Goal: Communication & Community: Answer question/provide support

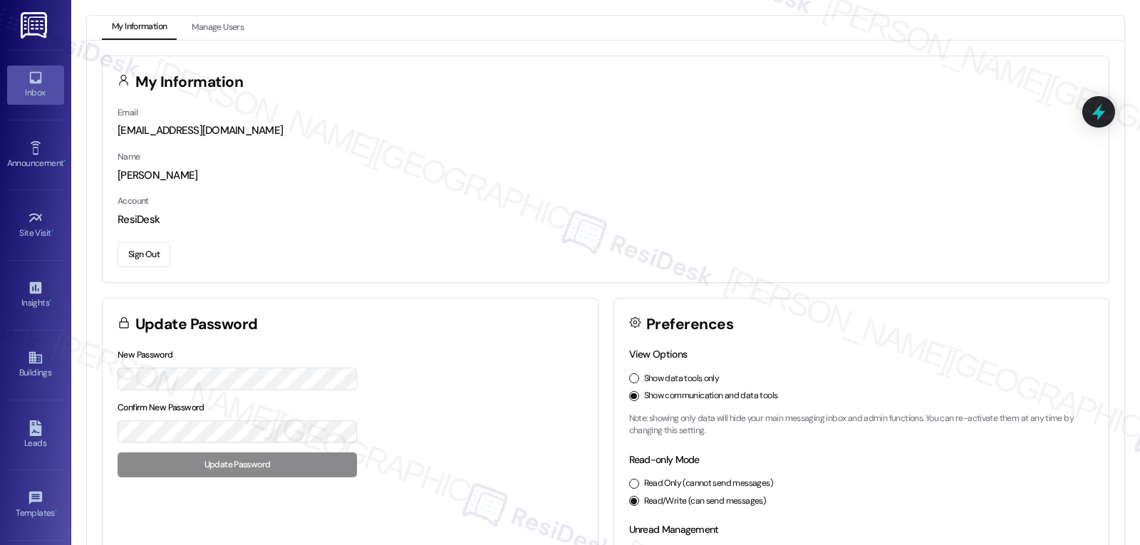
click at [35, 94] on div "Inbox" at bounding box center [35, 92] width 71 height 14
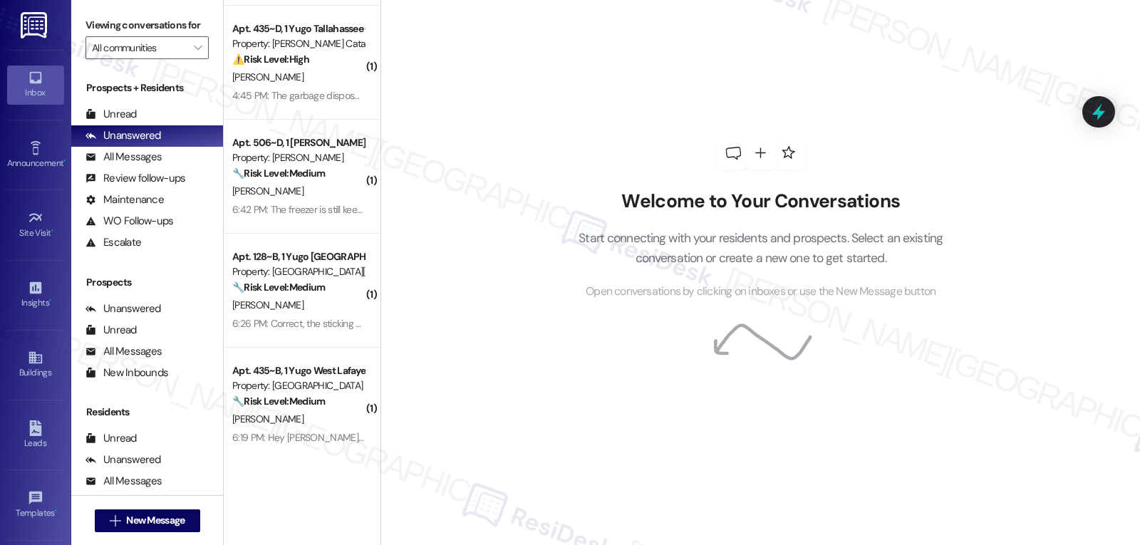
scroll to position [142, 0]
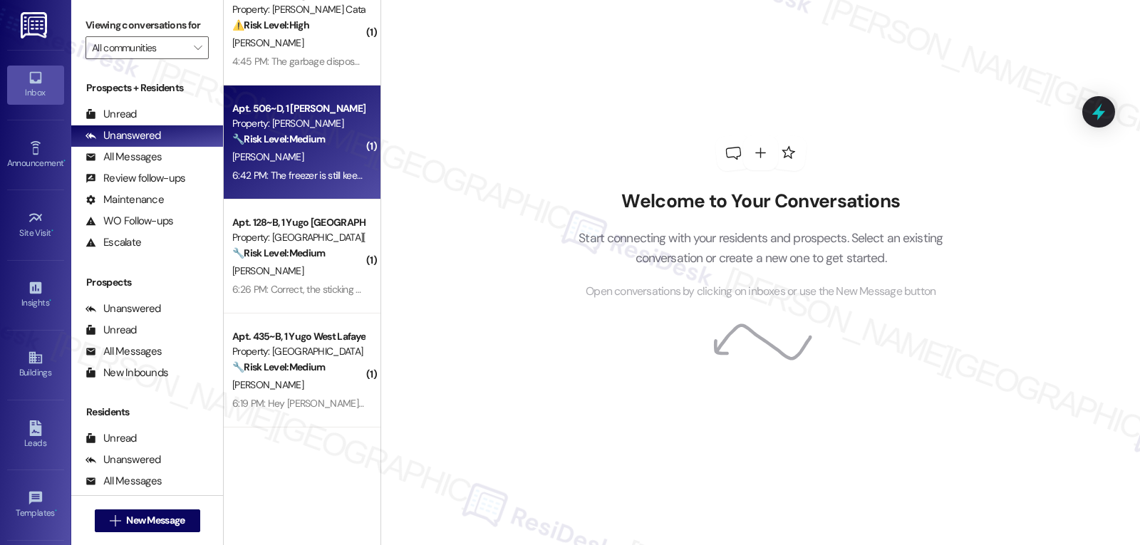
click at [291, 132] on strong "🔧 Risk Level: Medium" at bounding box center [278, 138] width 93 height 13
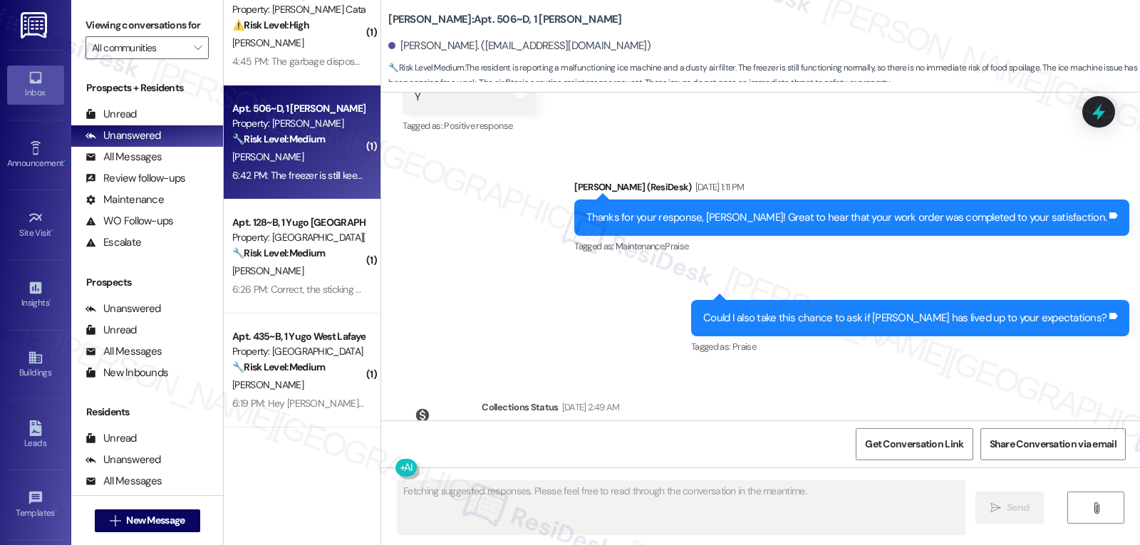
scroll to position [5721, 0]
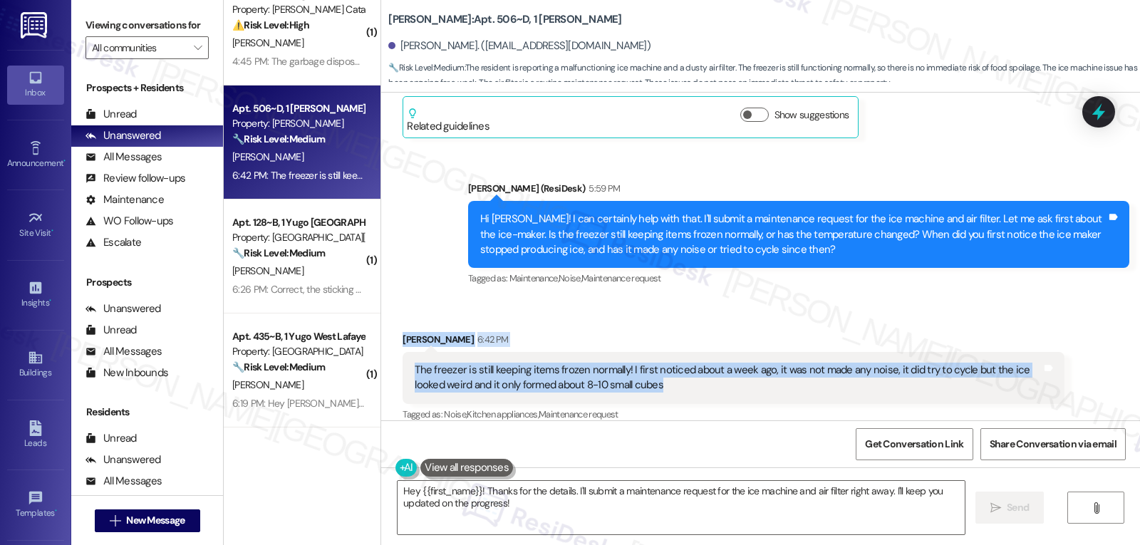
drag, startPoint x: 408, startPoint y: 334, endPoint x: 660, endPoint y: 370, distance: 254.6
click at [660, 370] on div "Received via SMS Melissa Banda 6:42 PM The freezer is still keeping items froze…" at bounding box center [733, 378] width 682 height 114
copy div "Melissa Banda 6:42 PM The freezer is still keeping items frozen normally! I fir…"
click at [597, 510] on textarea "Hey {{first_name}}! Thanks for the details. I'll submit a maintenance request f…" at bounding box center [680, 507] width 567 height 53
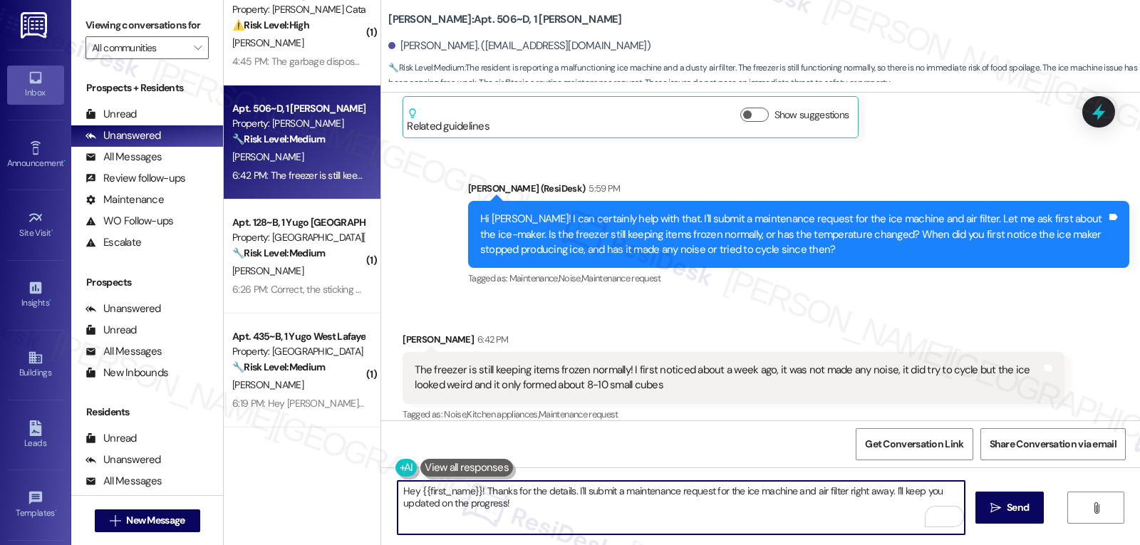
click at [476, 491] on textarea "Hey {{first_name}}! Thanks for the details. I'll submit a maintenance request f…" at bounding box center [680, 507] width 567 height 53
click at [575, 492] on textarea "Thanks for providing me with all these details. I'll submit a maintenance reque…" at bounding box center [680, 507] width 567 height 53
click at [632, 497] on textarea "Thanks for providing me with all these details, Melissa. I'll submit a maintena…" at bounding box center [680, 507] width 567 height 53
click at [642, 505] on textarea "Thanks for providing me with all these details, Melissa. I'll submit a maintena…" at bounding box center [680, 507] width 567 height 53
click at [617, 489] on textarea "Thanks for providing me with all these details, Melissa. I'll submit a maintena…" at bounding box center [680, 507] width 567 height 53
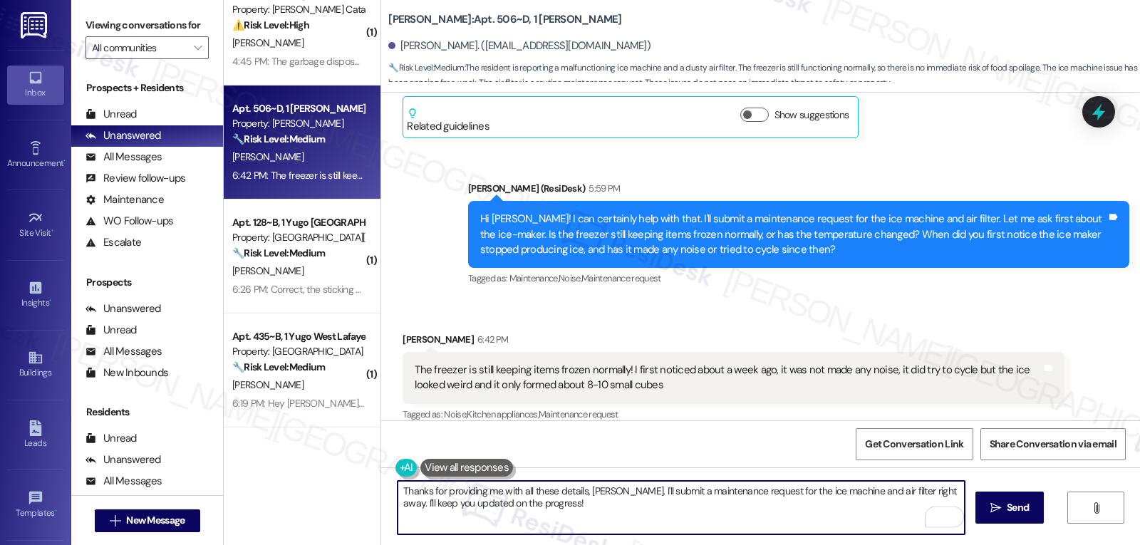
click at [689, 517] on textarea "Thanks for providing me with all these details, Melissa. I'll submit a maintena…" at bounding box center [680, 507] width 567 height 53
drag, startPoint x: 885, startPoint y: 495, endPoint x: 906, endPoint y: 569, distance: 76.9
click at [906, 544] on html "Inbox Go to Inbox Announcement • Send A Text Announcement Site Visit • Go to Si…" at bounding box center [570, 272] width 1140 height 545
type textarea "Thanks for providing me with all these details, Melissa. I'll submit a maintena…"
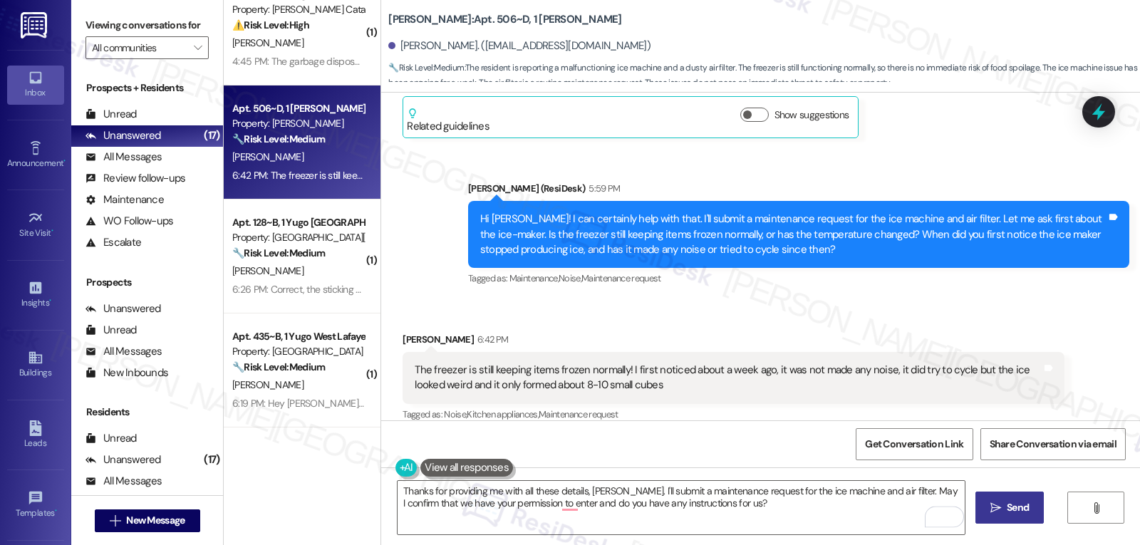
click at [1032, 497] on button " Send" at bounding box center [1009, 507] width 69 height 32
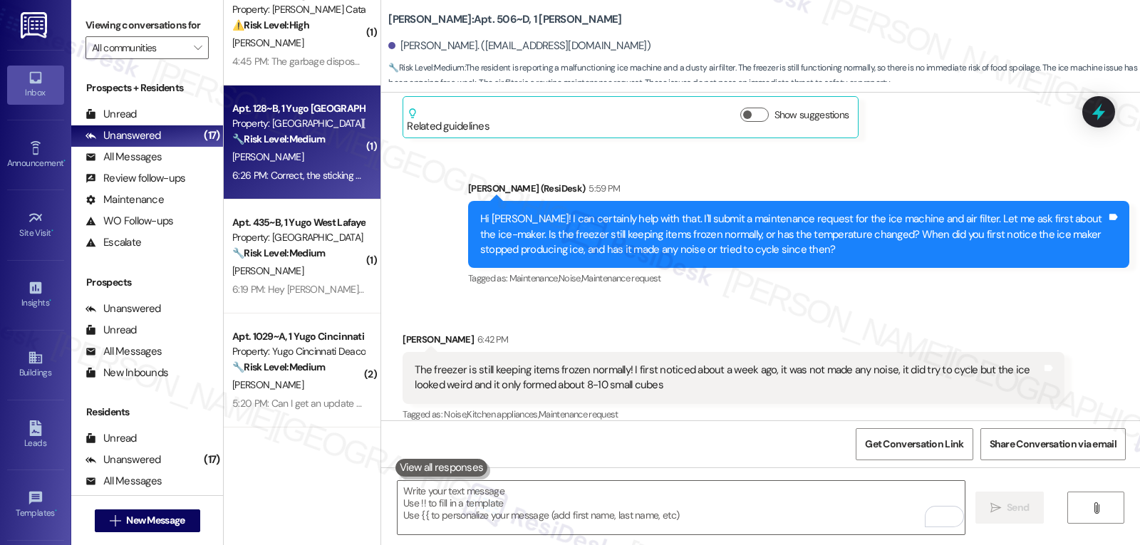
click at [315, 184] on div "6:26 PM: Correct, the sticking always occurs in the same corner. I even allow t…" at bounding box center [298, 176] width 135 height 18
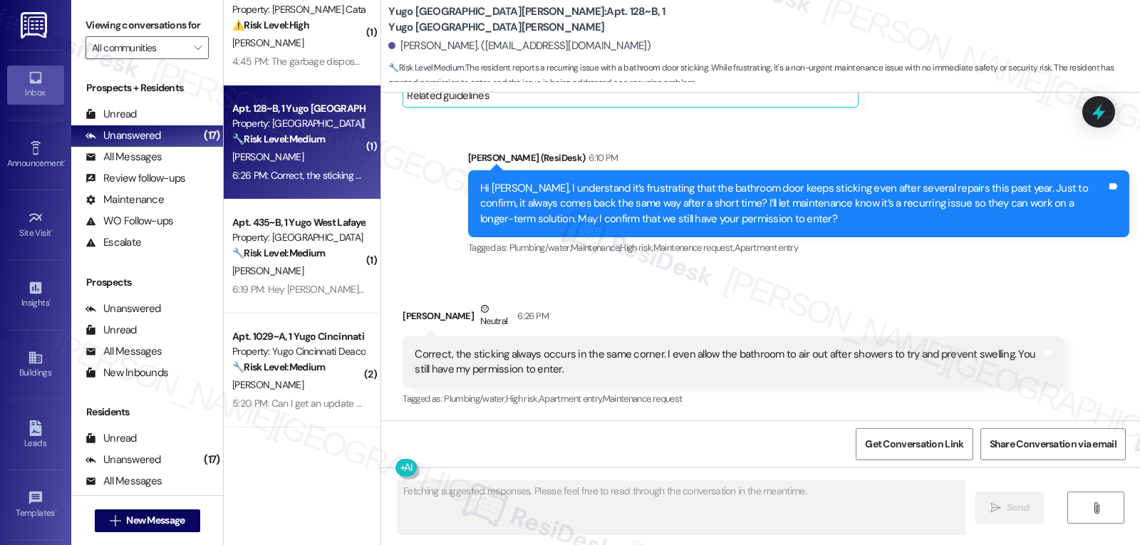
scroll to position [3954, 0]
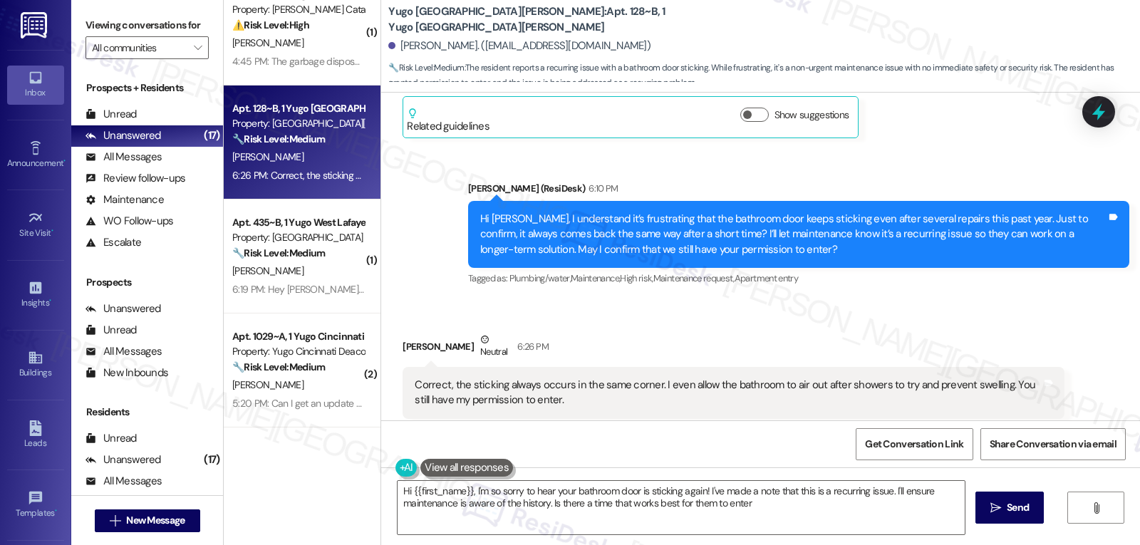
type textarea "Hi {{first_name}}, I'm so sorry to hear your bathroom door is sticking again! I…"
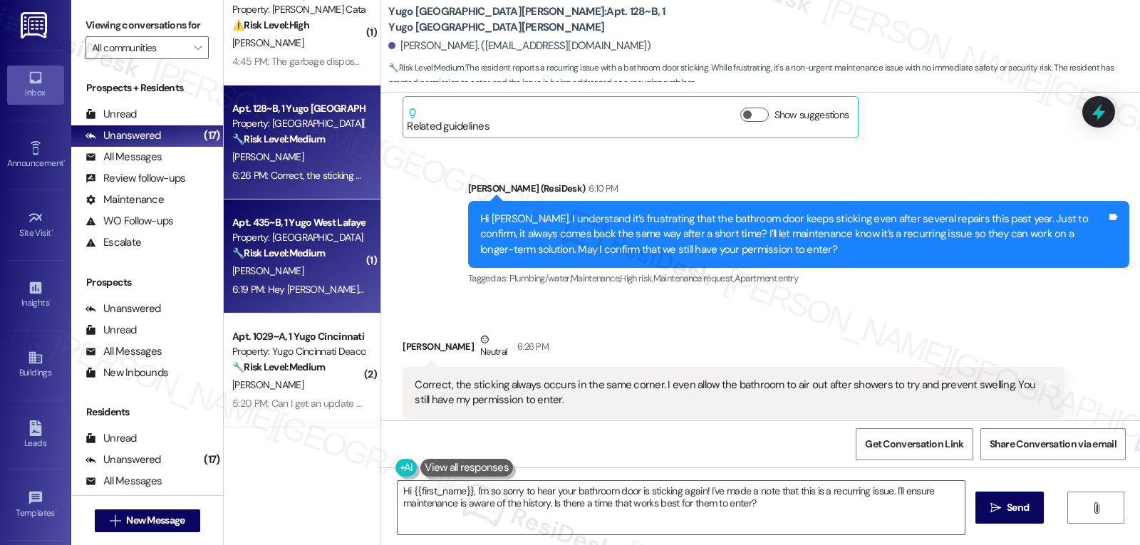
scroll to position [285, 0]
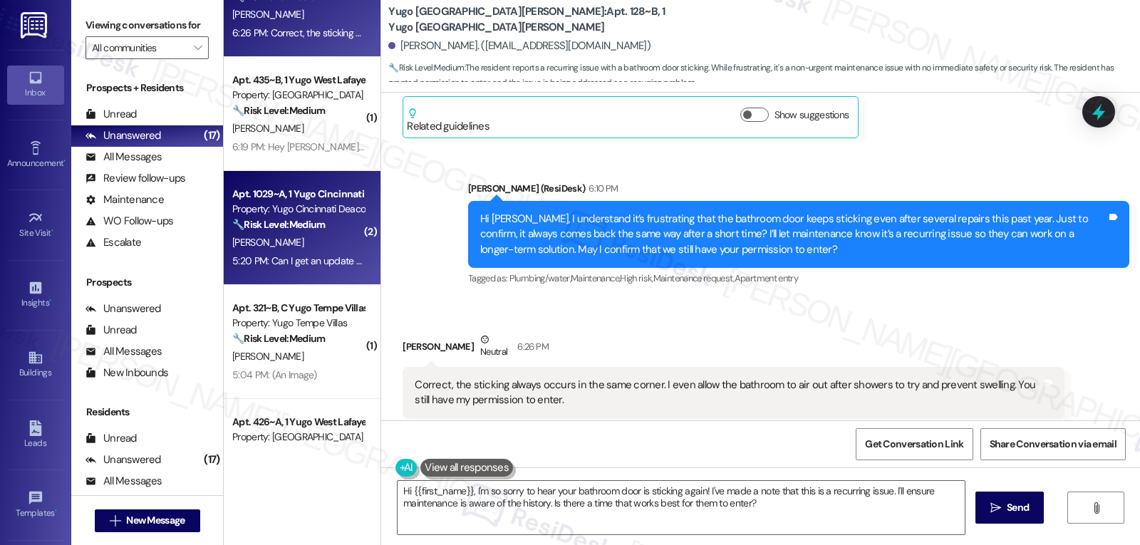
click at [323, 241] on div "[PERSON_NAME]" at bounding box center [298, 243] width 135 height 18
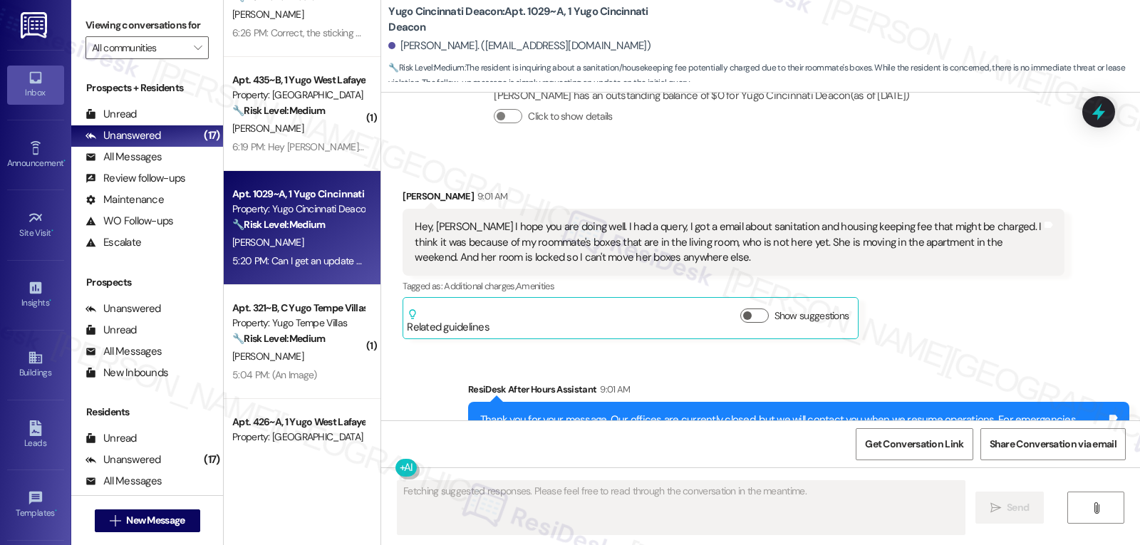
scroll to position [3483, 0]
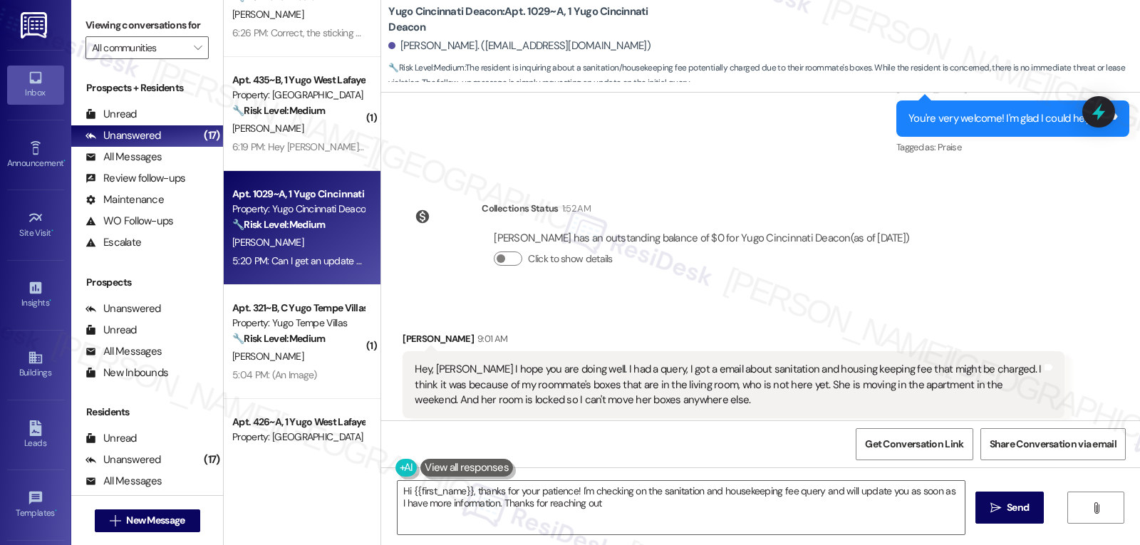
type textarea "Hi {{first_name}}, thanks for your patience! I'm checking on the sanitation and…"
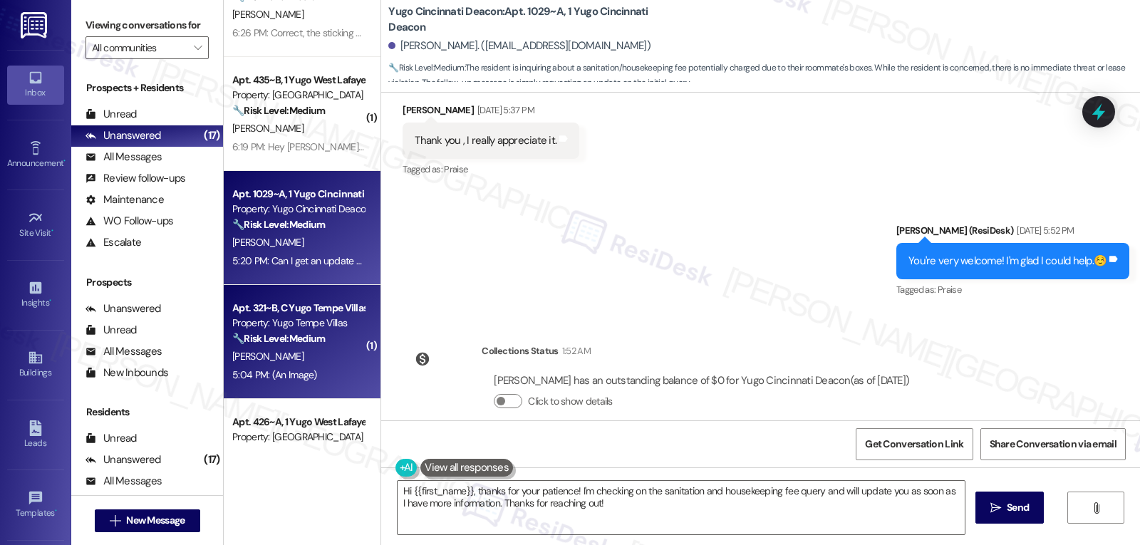
click at [326, 370] on div "5:04 PM: (An Image) 5:04 PM: (An Image)" at bounding box center [298, 375] width 135 height 18
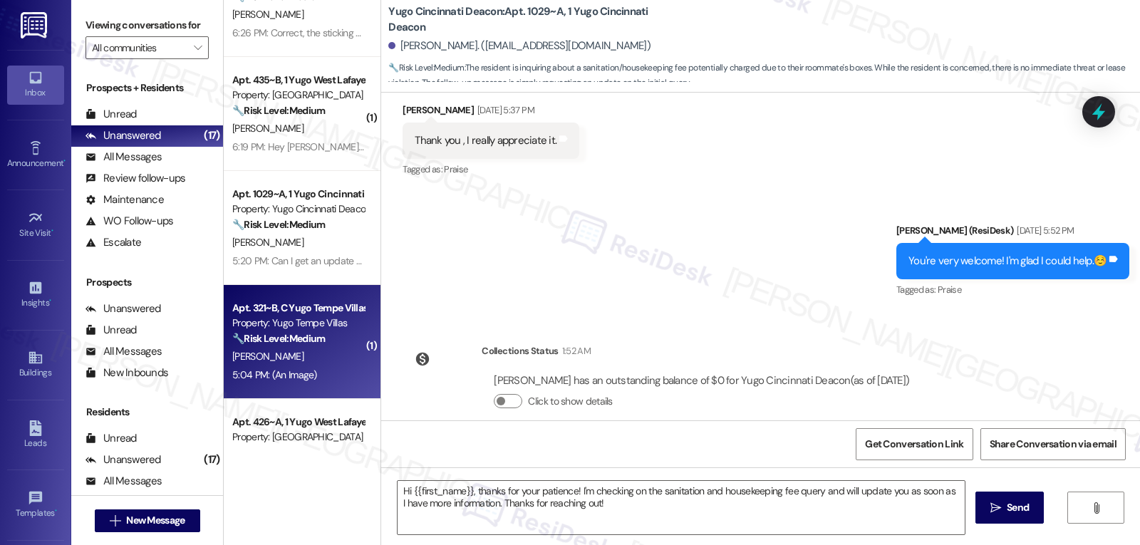
type textarea "Fetching suggested responses. Please feel free to read through the conversation…"
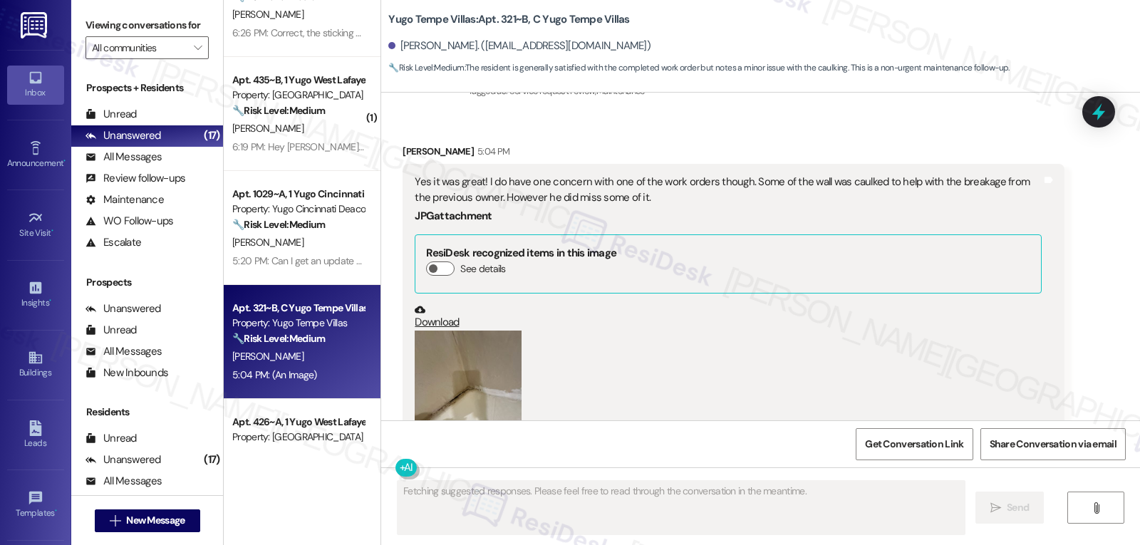
scroll to position [1024, 0]
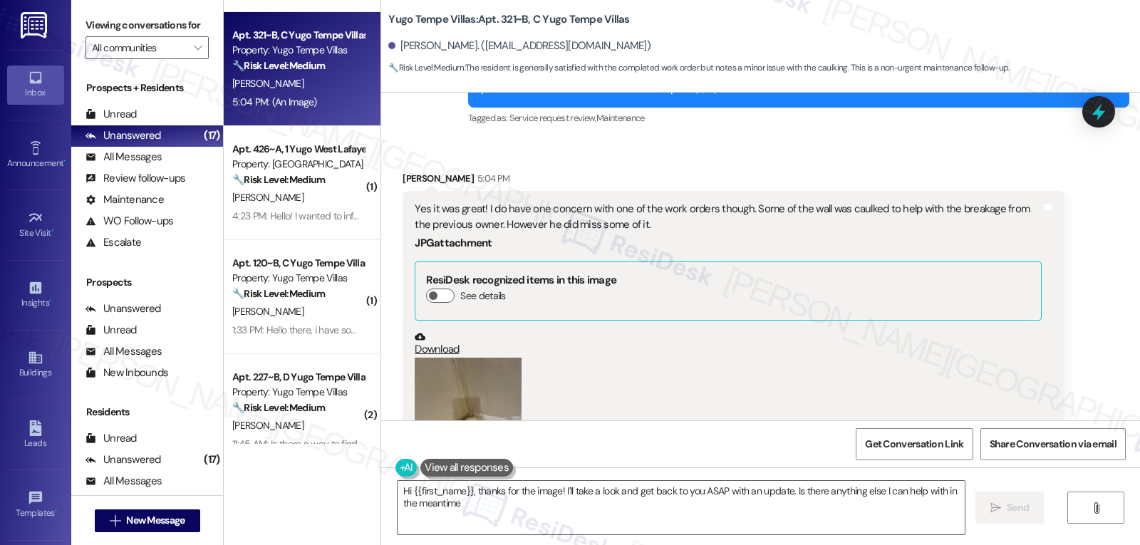
type textarea "Hi {{first_name}}, thanks for the image! I'll take a look and get back to you A…"
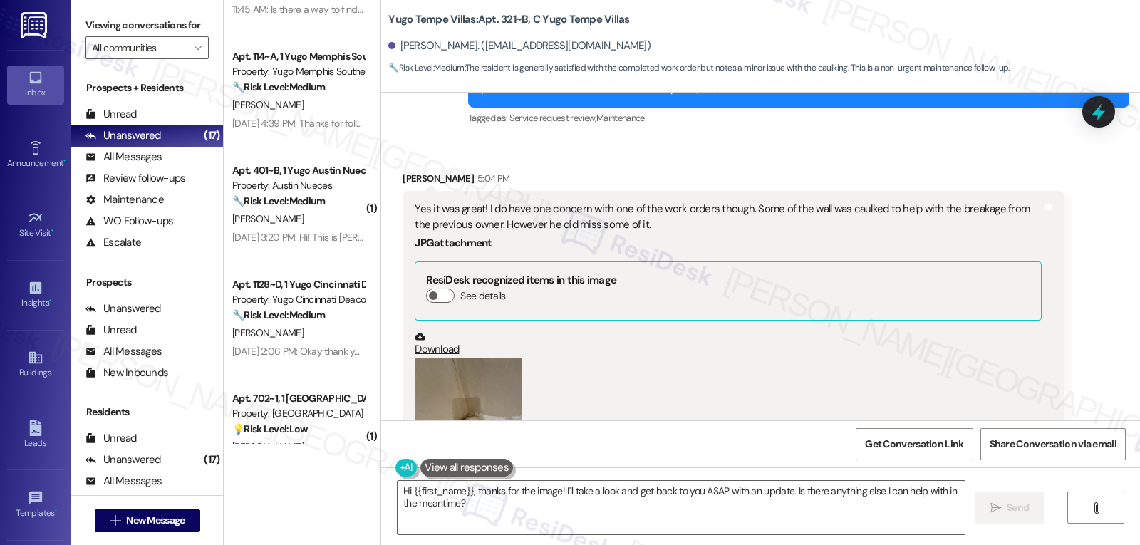
scroll to position [997, 0]
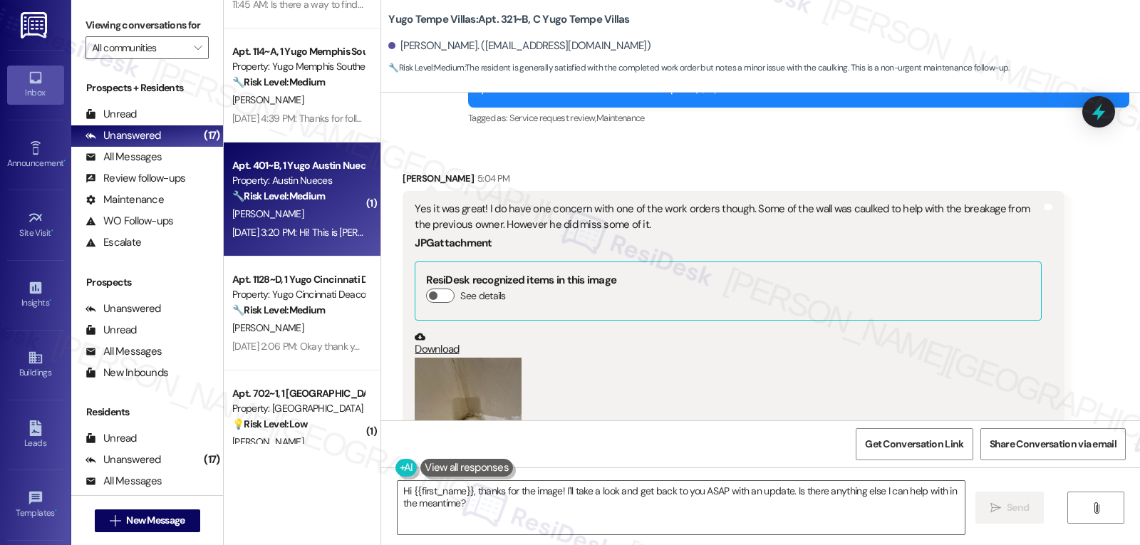
click at [290, 214] on div "D. Peries" at bounding box center [298, 214] width 135 height 18
type textarea "Fetching suggested responses. Please feel free to read through the conversation…"
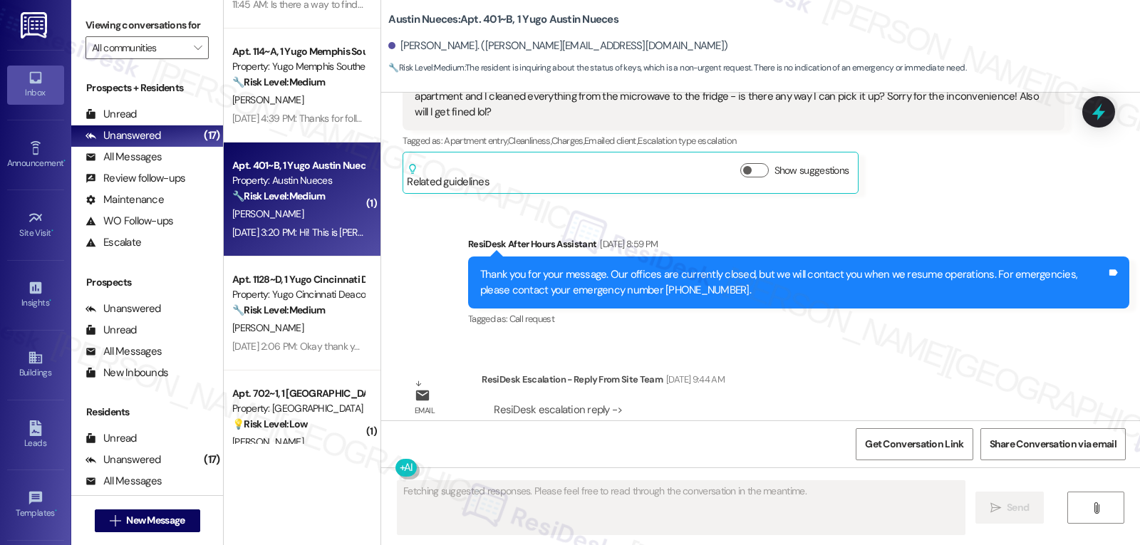
scroll to position [6882, 0]
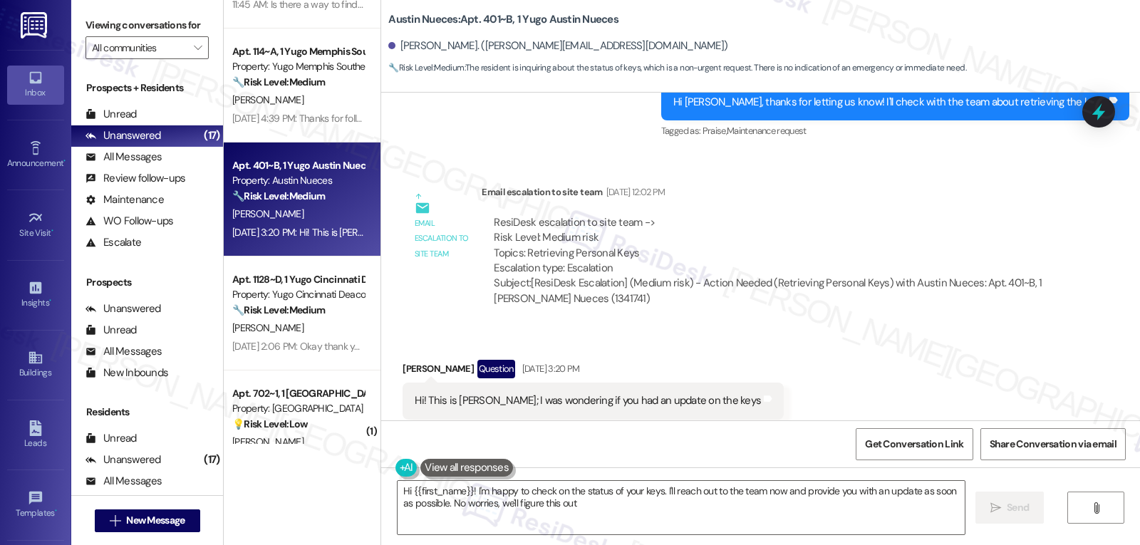
type textarea "Hi {{first_name}}! I'm happy to check on the status of your keys. I'll reach ou…"
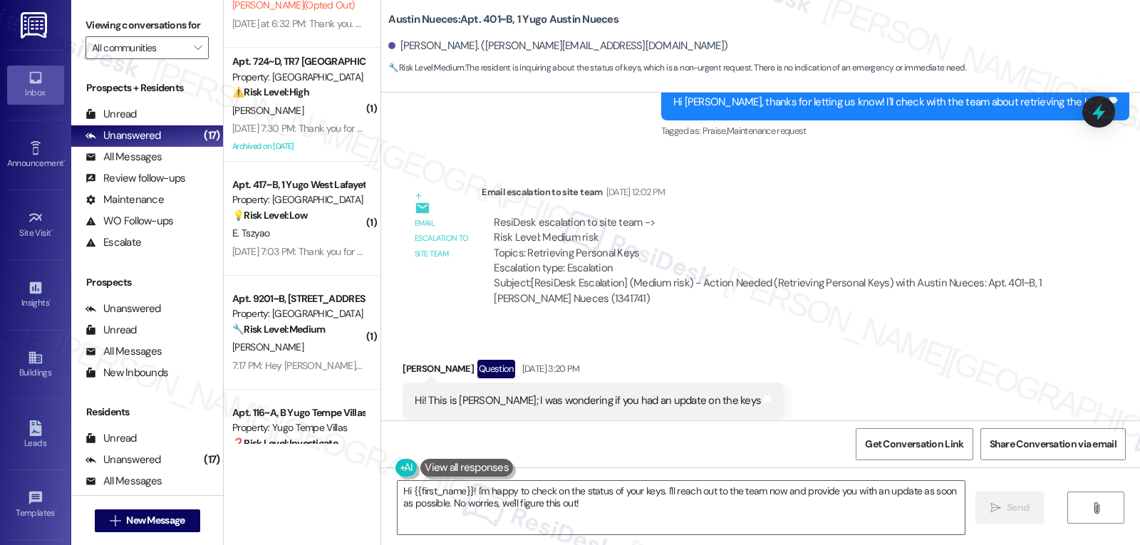
scroll to position [3545, 0]
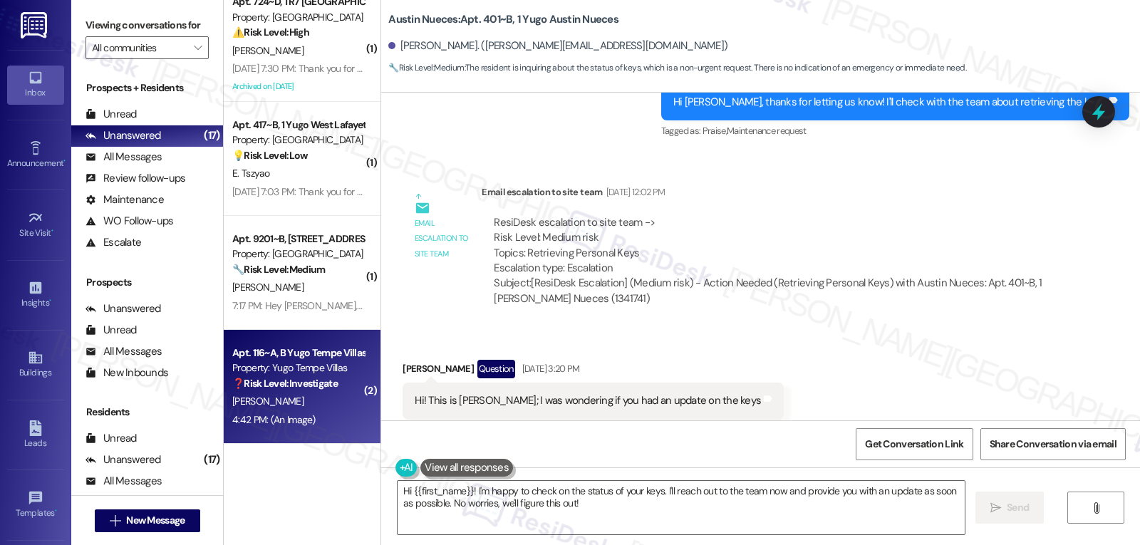
click at [261, 392] on div "S. Yellapragada" at bounding box center [298, 401] width 135 height 18
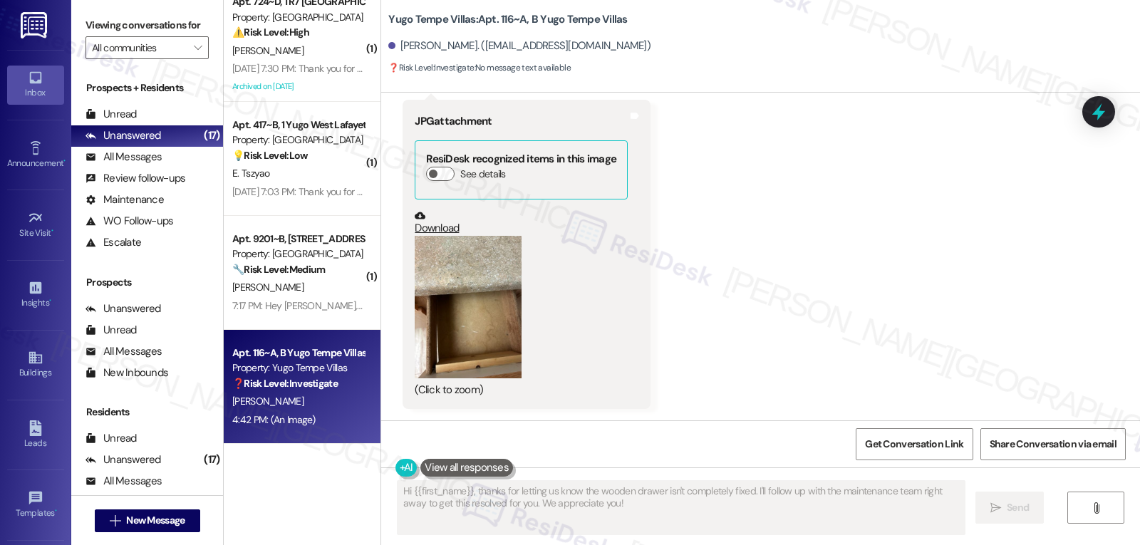
scroll to position [375, 0]
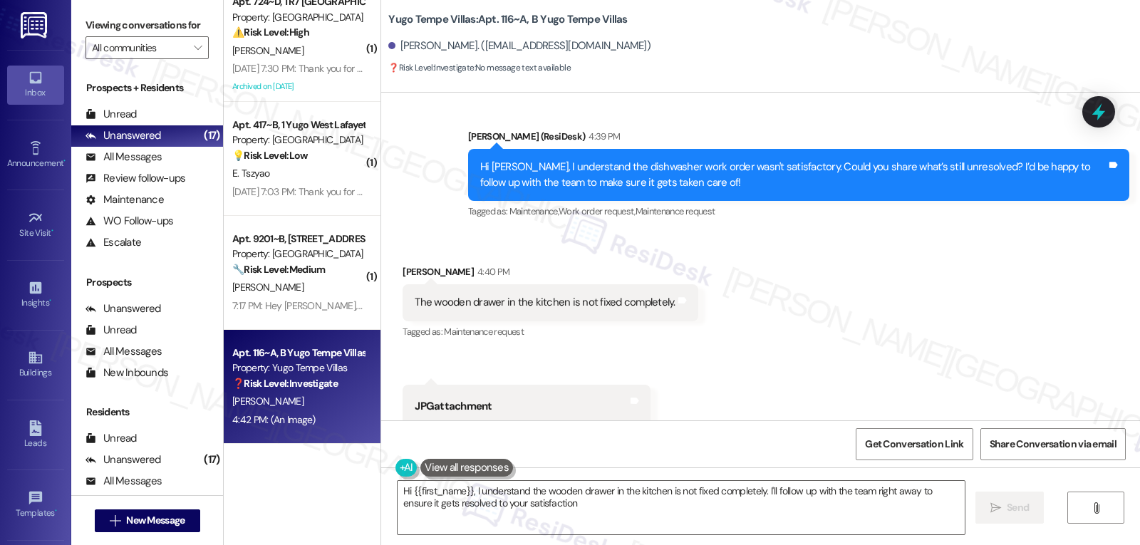
type textarea "Hi {{first_name}}, I understand the wooden drawer in the kitchen is not fixed c…"
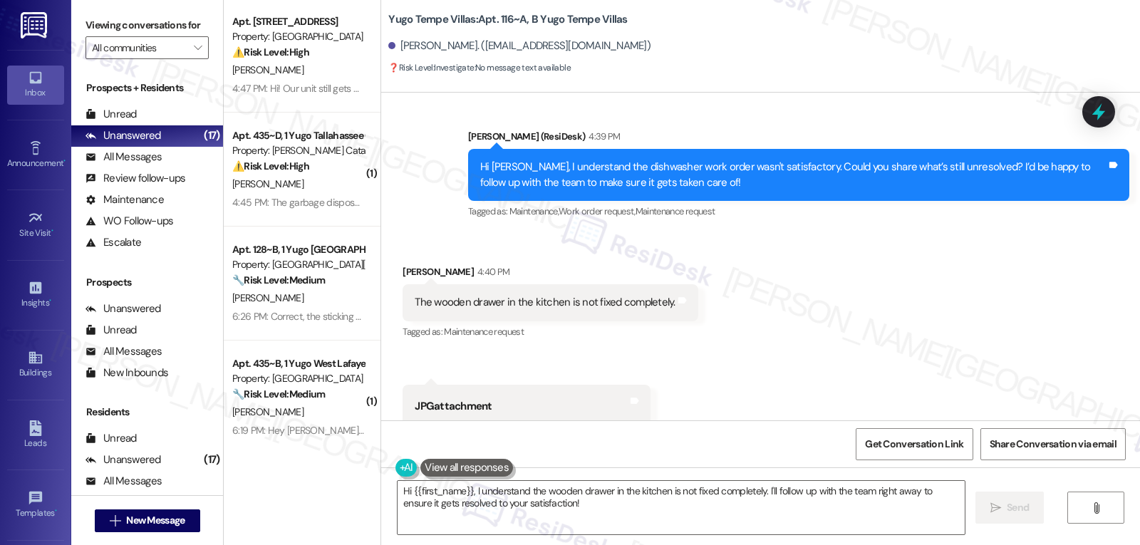
scroll to position [0, 0]
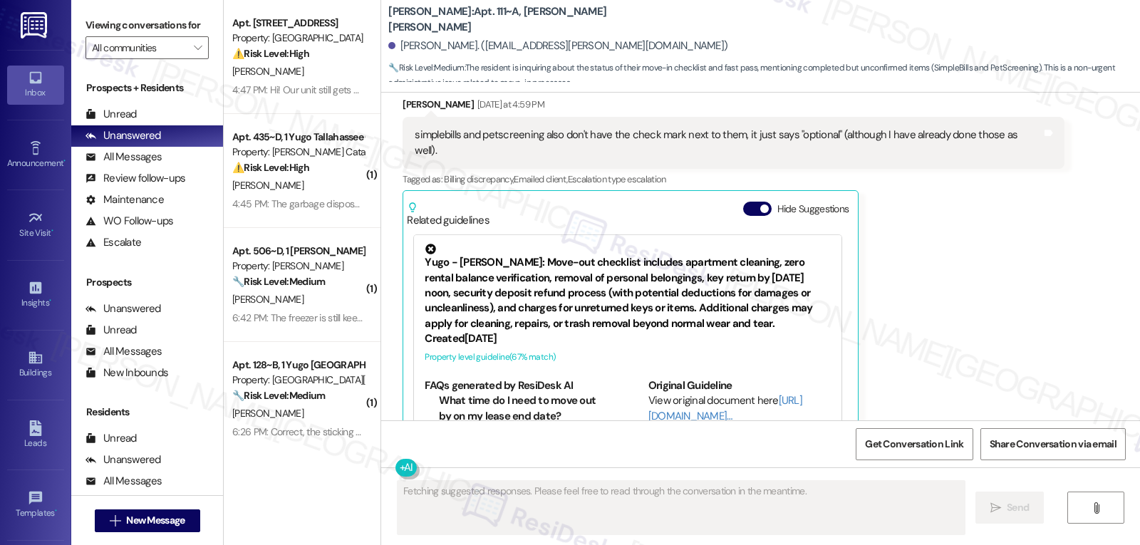
scroll to position [790, 0]
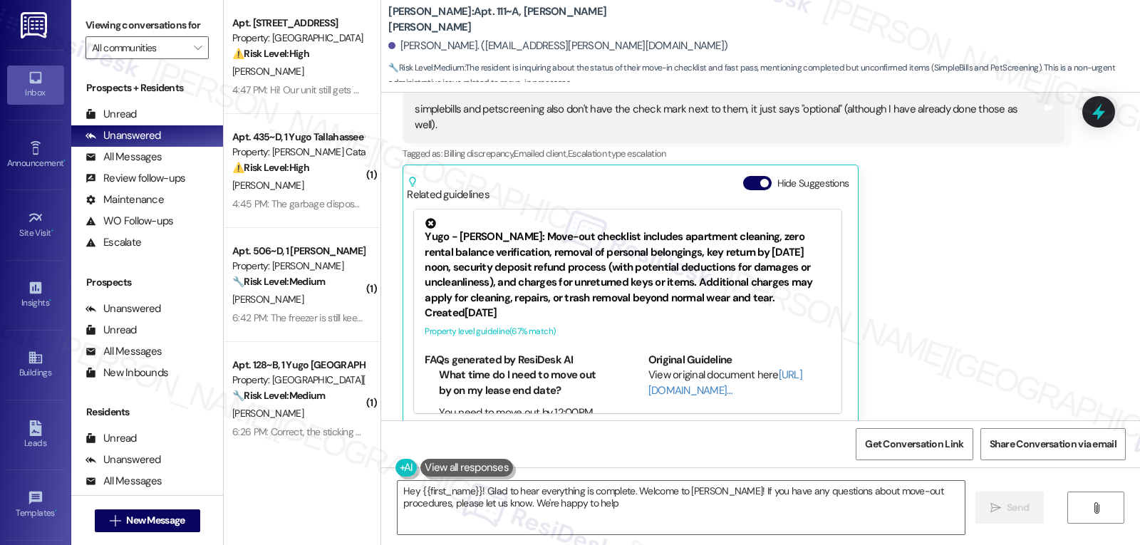
type textarea "Hey {{first_name}}! Glad to hear everything is complete. Welcome to Yugo Raleig…"
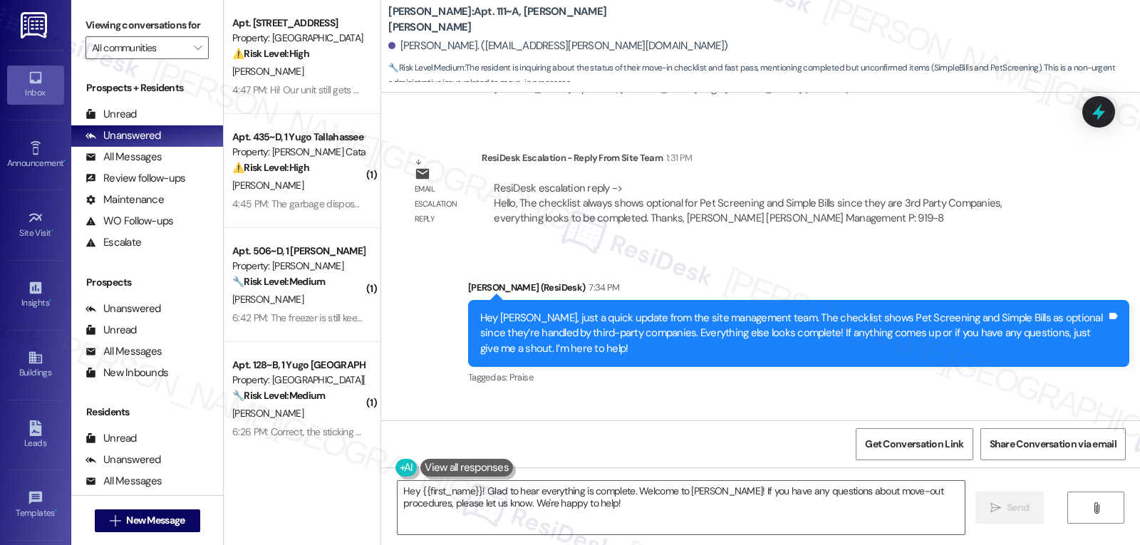
scroll to position [1466, 0]
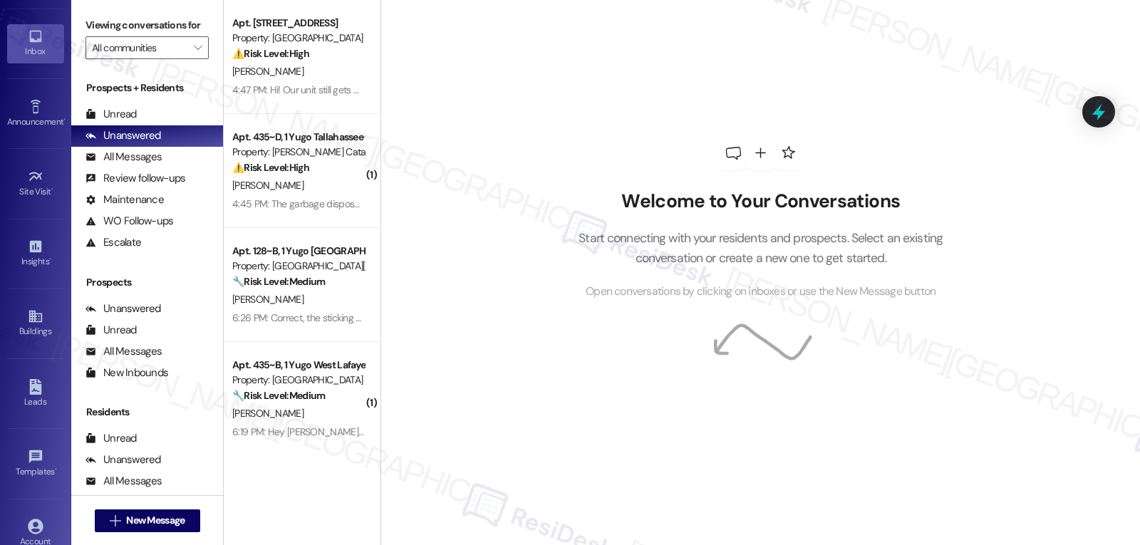
scroll to position [135, 0]
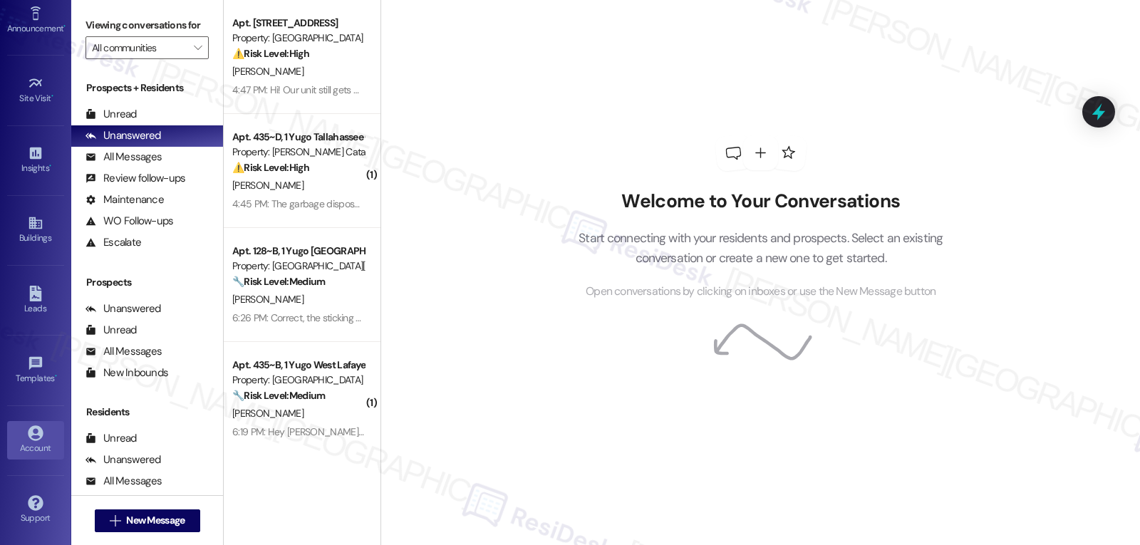
click at [52, 444] on div "Account" at bounding box center [35, 448] width 71 height 14
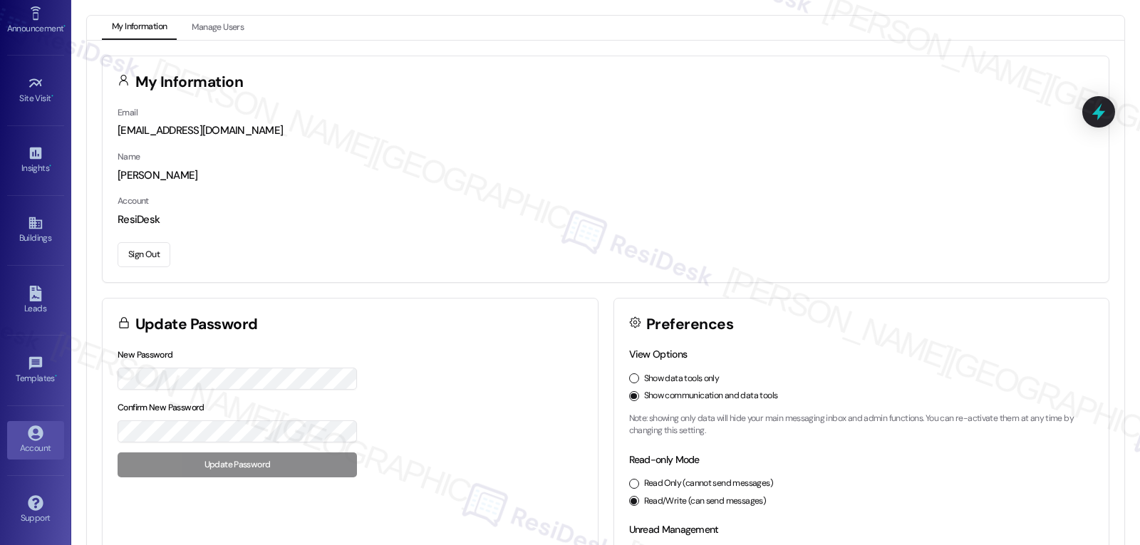
click at [158, 256] on button "Sign Out" at bounding box center [144, 254] width 53 height 25
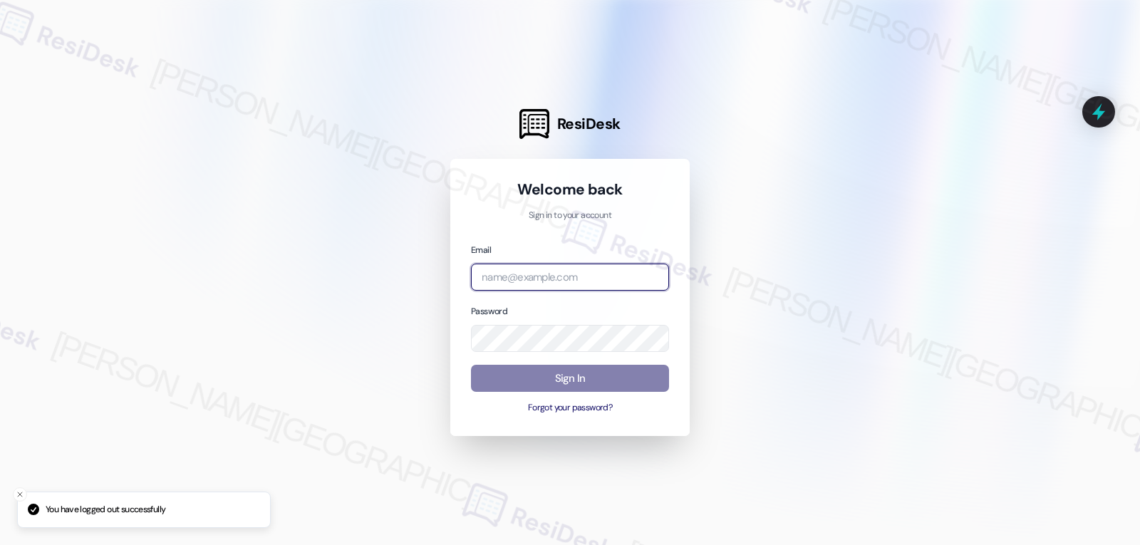
click at [529, 275] on input "email" at bounding box center [570, 278] width 198 height 28
click at [560, 275] on input "email" at bounding box center [570, 278] width 198 height 28
paste input "automated-surveys-birchstone_residential-jomar.punay@birchstone_residential.com"
type input "automated-surveys-birchstone_residential-jomar.punay@birchstone_residential.com"
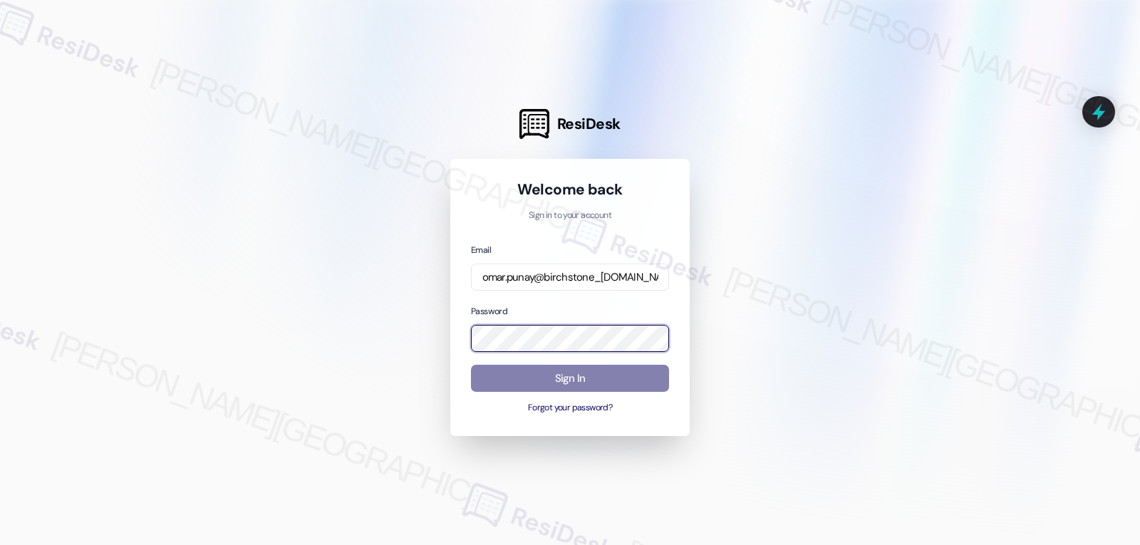
scroll to position [0, 0]
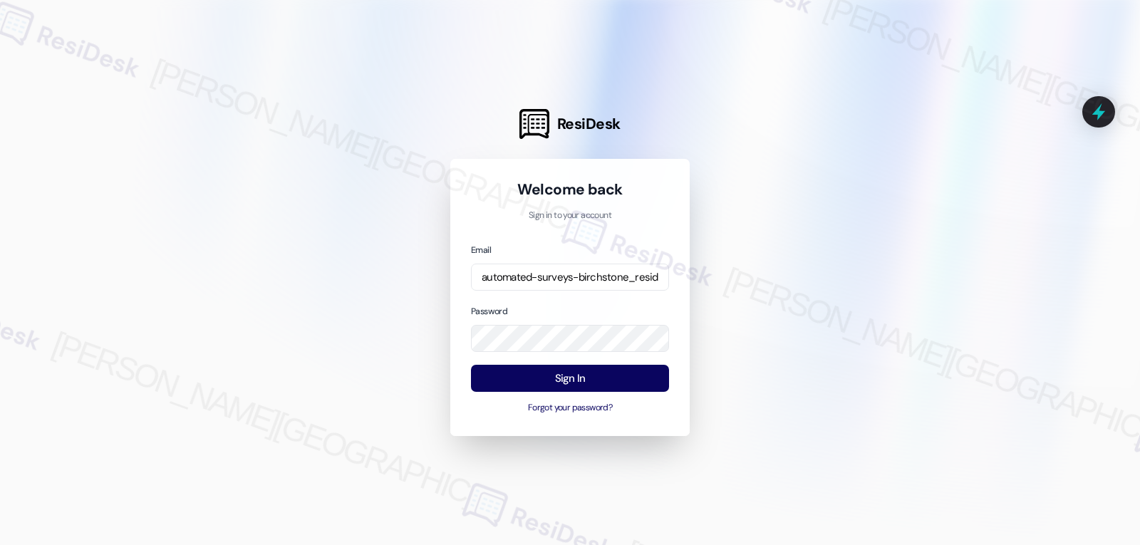
click at [540, 300] on div "Email automated-surveys-birchstone_residential-jomar.punay@birchstone_residenti…" at bounding box center [570, 328] width 198 height 173
click at [593, 380] on button "Sign In" at bounding box center [570, 379] width 198 height 28
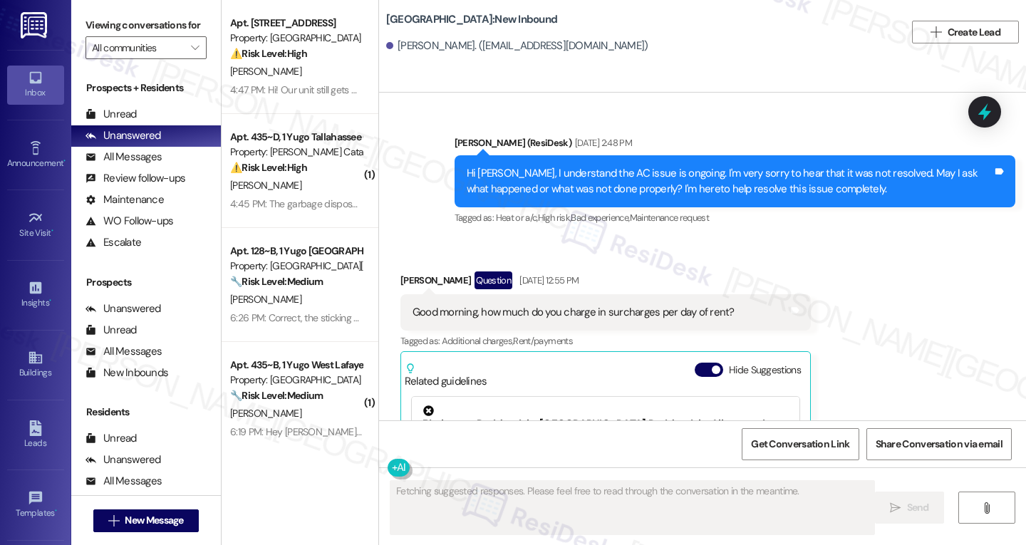
scroll to position [8210, 0]
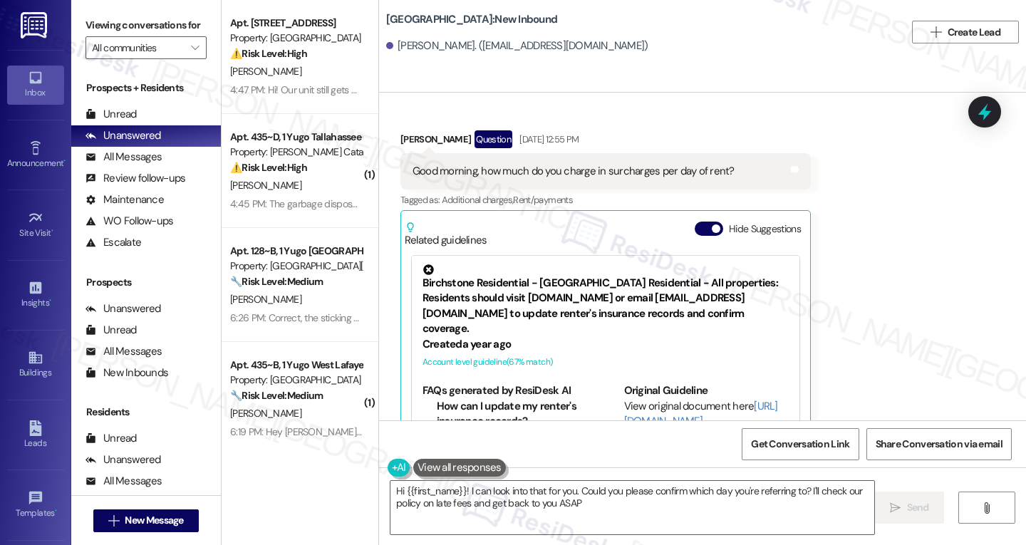
type textarea "Hi {{first_name}}! I can look into that for you. Could you please confirm which…"
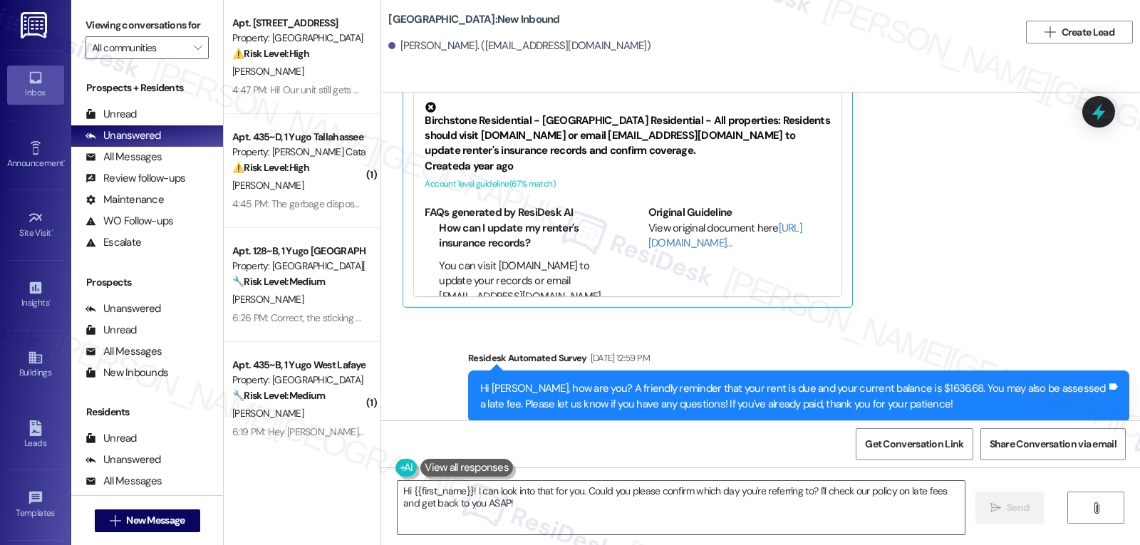
scroll to position [8022, 0]
